Goal: Transaction & Acquisition: Purchase product/service

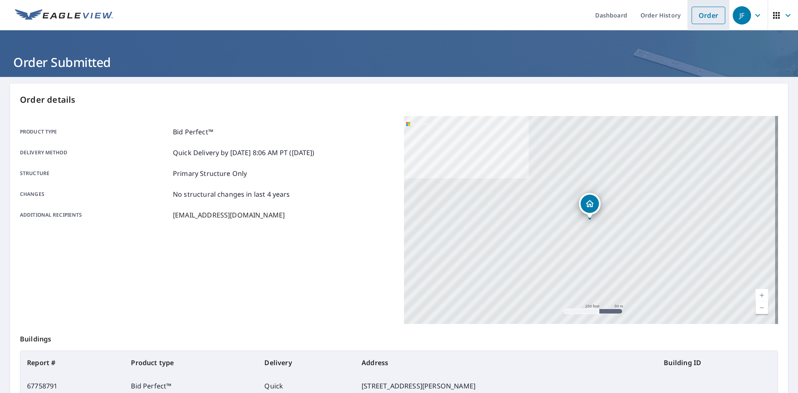
drag, startPoint x: 698, startPoint y: 15, endPoint x: 688, endPoint y: 15, distance: 9.6
click at [698, 15] on link "Order" at bounding box center [709, 15] width 34 height 17
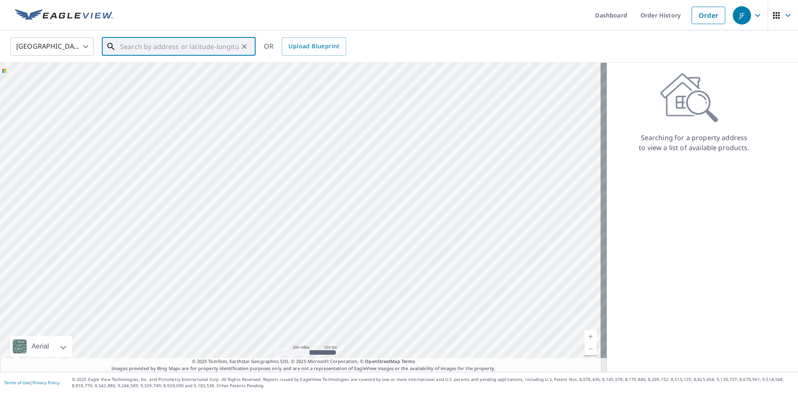
paste input "[STREET_ADDRESS]"
click at [211, 79] on p "[GEOGRAPHIC_DATA], [GEOGRAPHIC_DATA] 19505" at bounding box center [183, 84] width 131 height 17
type input "[STREET_ADDRESS]"
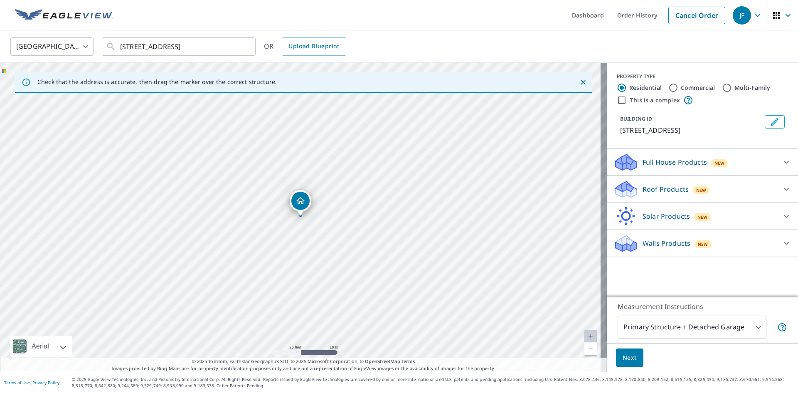
click at [627, 192] on icon at bounding box center [626, 192] width 21 height 10
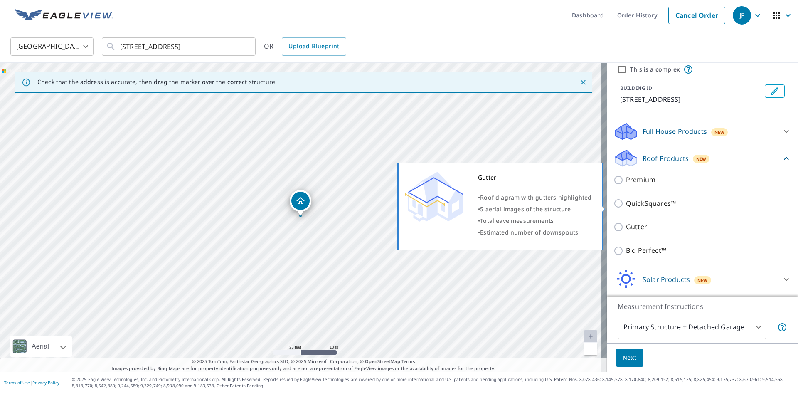
scroll to position [54, 0]
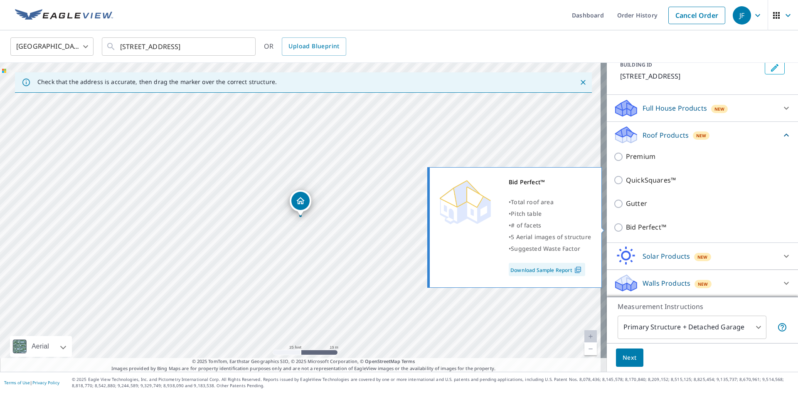
click at [642, 226] on p "Bid Perfect™" at bounding box center [646, 227] width 40 height 10
click at [626, 226] on input "Bid Perfect™" at bounding box center [620, 227] width 12 height 10
checkbox input "true"
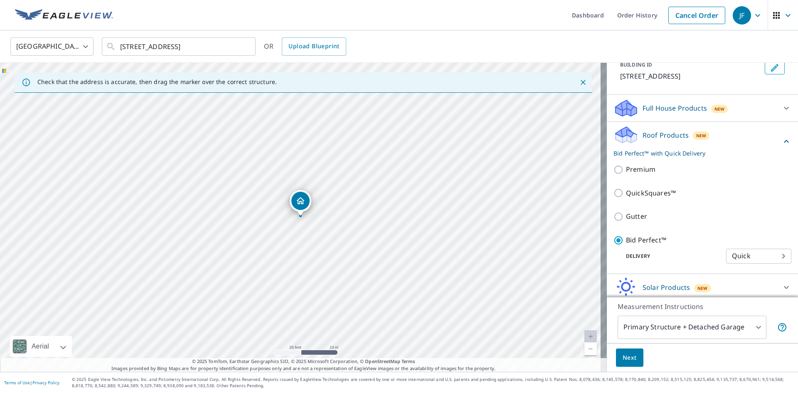
click at [679, 328] on body "JF JF Dashboard Order History Cancel Order JF [GEOGRAPHIC_DATA] [GEOGRAPHIC_DAT…" at bounding box center [399, 196] width 798 height 393
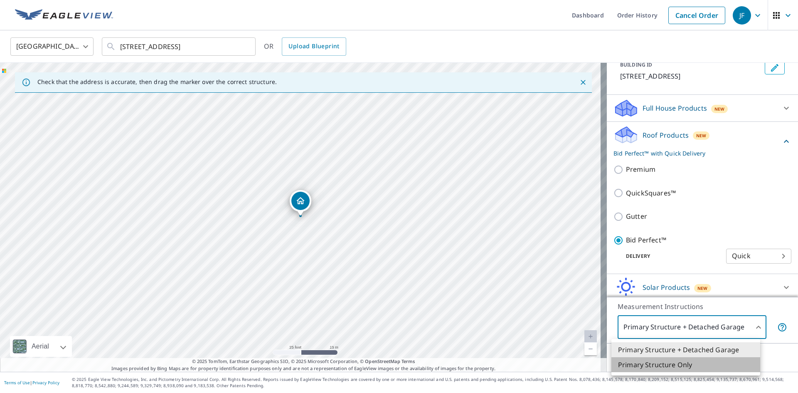
click at [679, 363] on li "Primary Structure Only" at bounding box center [685, 364] width 149 height 15
type input "2"
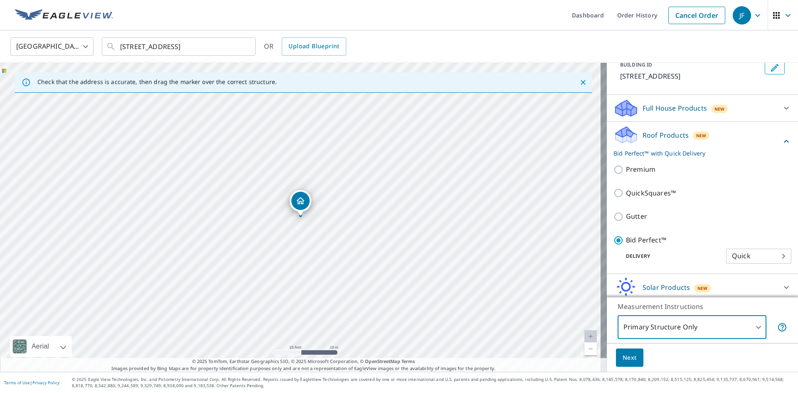
click at [624, 362] on button "Next" at bounding box center [629, 357] width 27 height 19
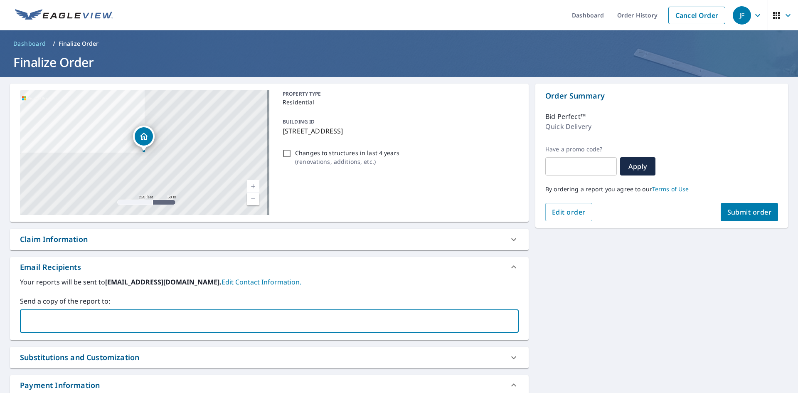
paste input "[EMAIL_ADDRESS][DOMAIN_NAME]"
type input "[EMAIL_ADDRESS][DOMAIN_NAME]"
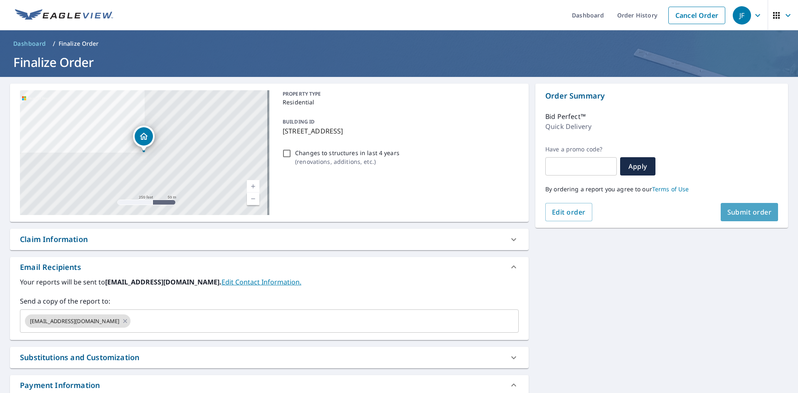
click at [732, 210] on span "Submit order" at bounding box center [749, 211] width 44 height 9
